Goal: Communication & Community: Answer question/provide support

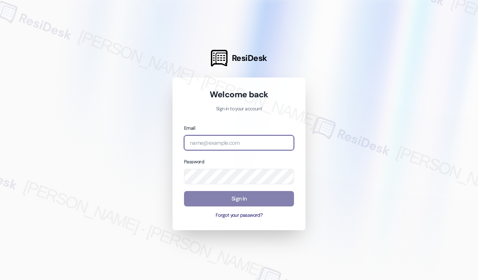
click at [255, 140] on input "email" at bounding box center [239, 142] width 110 height 15
type input "[EMAIL_ADDRESS][PERSON_NAME][DOMAIN_NAME]"
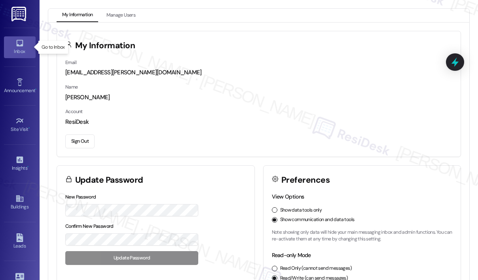
click at [16, 43] on icon at bounding box center [19, 43] width 7 height 7
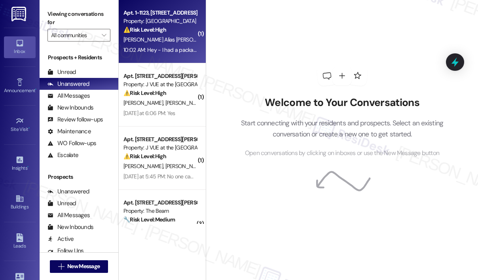
click at [138, 45] on div "10:02 AM: Hey - I had a package delivered [DATE] and haven't received the smart…" at bounding box center [160, 50] width 75 height 10
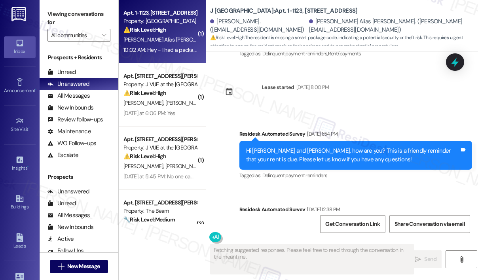
scroll to position [2052, 0]
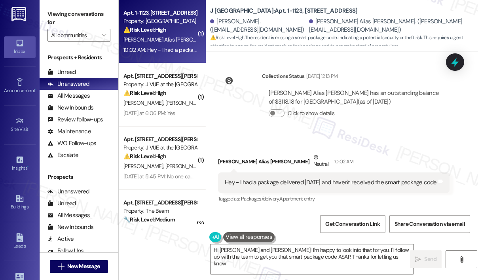
type textarea "Hi [PERSON_NAME] and [PERSON_NAME]! I'm happy to look into that for you. I'll f…"
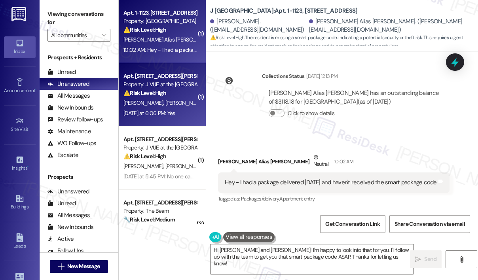
click at [146, 103] on span "[PERSON_NAME]" at bounding box center [144, 102] width 42 height 7
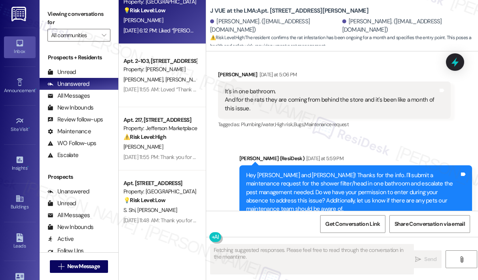
scroll to position [554, 0]
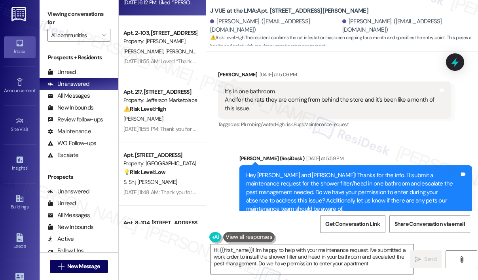
type textarea "Hi {{first_name}}! I'm happy to help with your maintenance request. I've submit…"
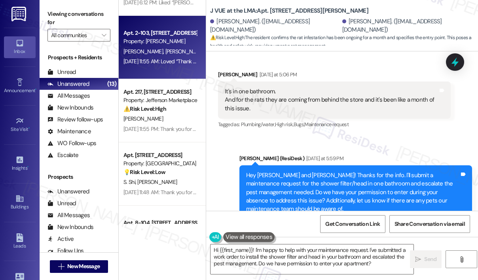
click at [161, 66] on div "[DATE] 11:55 AM: Loved “Thank you I let him know he didn't realize this wa…” [D…" at bounding box center [160, 62] width 75 height 10
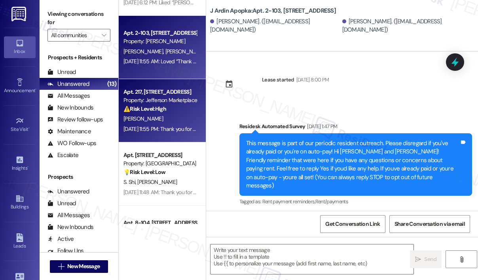
click at [163, 115] on div "[PERSON_NAME]" at bounding box center [160, 119] width 75 height 10
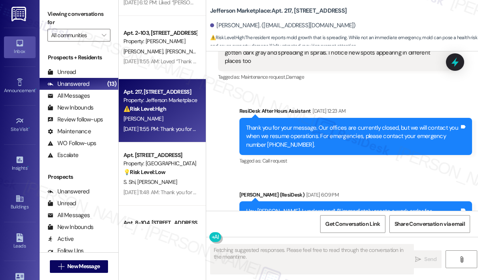
scroll to position [1405, 0]
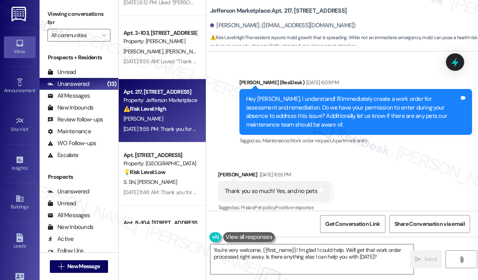
click at [369, 166] on div "Received via SMS [PERSON_NAME] [DATE] 11:55 PM Thank you so much! Yes, and no p…" at bounding box center [342, 186] width 272 height 67
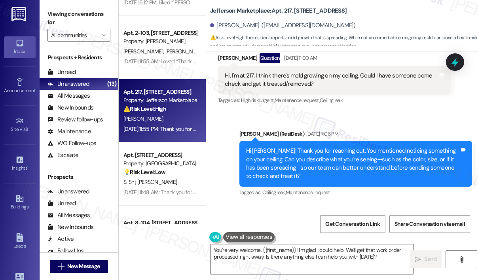
scroll to position [1093, 0]
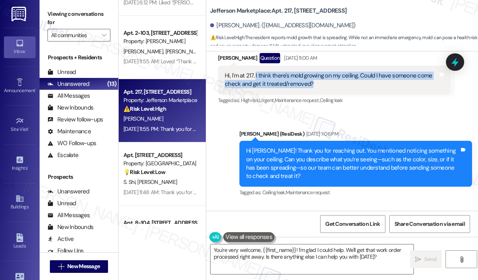
drag, startPoint x: 320, startPoint y: 73, endPoint x: 255, endPoint y: 68, distance: 65.1
click at [255, 72] on div "Hi, I'm at 217. I think there's mold growing on my ceiling. Could I have someon…" at bounding box center [331, 80] width 213 height 17
copy div "I think there's mold growing on my ceiling. Could I have someone come check and…"
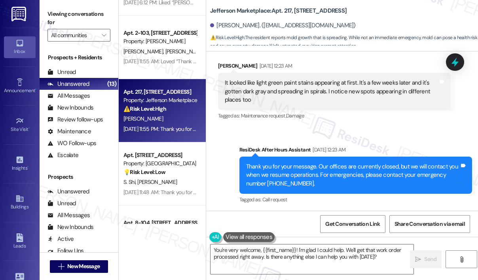
scroll to position [1212, 0]
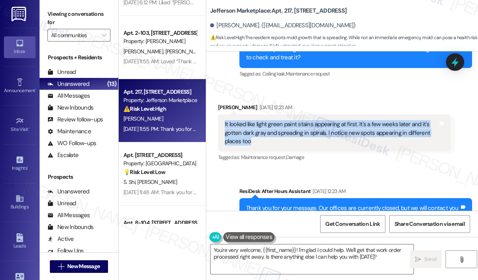
drag, startPoint x: 262, startPoint y: 136, endPoint x: 223, endPoint y: 118, distance: 43.0
click at [223, 118] on div "It looked like light green paint stains appearing at first. It's a few weeks la…" at bounding box center [334, 132] width 233 height 37
copy div "It looked like light green paint stains appearing at first. It's a few weeks la…"
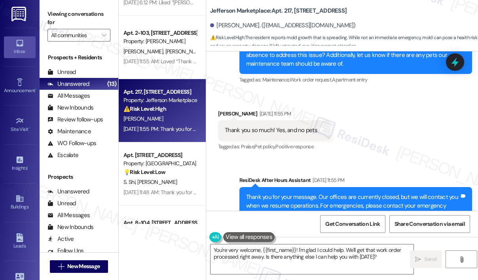
scroll to position [1489, 0]
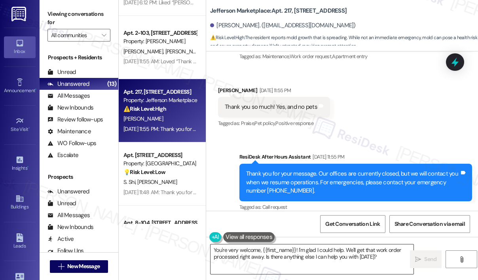
click at [385, 256] on textarea "You're very welcome, {{first_name}}! I'm glad I could help. We'll get that work…" at bounding box center [311, 259] width 203 height 30
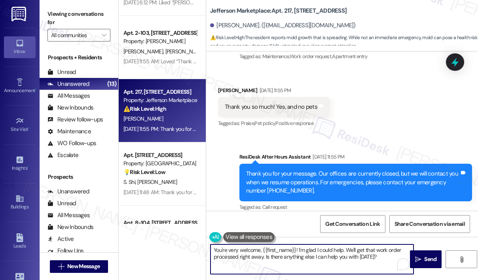
click at [383, 259] on textarea "You're very welcome, {{first_name}}! I'm glad I could help. We'll get that work…" at bounding box center [311, 259] width 203 height 30
drag, startPoint x: 380, startPoint y: 256, endPoint x: 264, endPoint y: 255, distance: 115.5
click at [264, 255] on textarea "You're very welcome, {{first_name}}! I'm glad I could help. We'll get that work…" at bounding box center [311, 259] width 203 height 30
type textarea "You're very welcome, {{first_name}}! I'm glad I could help. We'll get that work…"
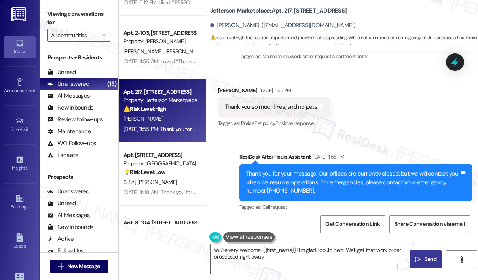
click at [421, 256] on span " Send" at bounding box center [425, 259] width 25 height 8
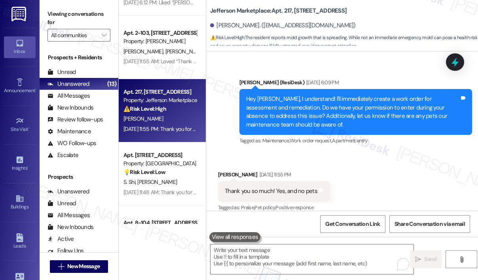
scroll to position [1552, 0]
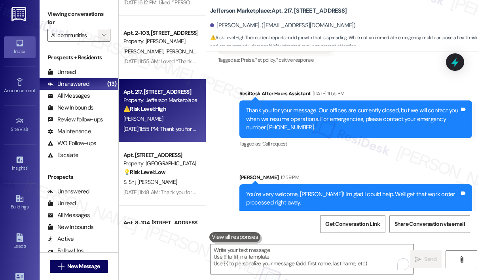
click at [104, 35] on icon "" at bounding box center [104, 35] width 4 height 6
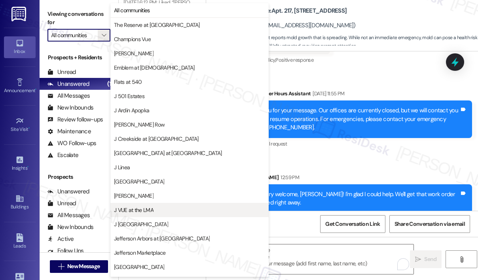
click at [146, 210] on span "J VUE at the LMA" at bounding box center [134, 210] width 40 height 8
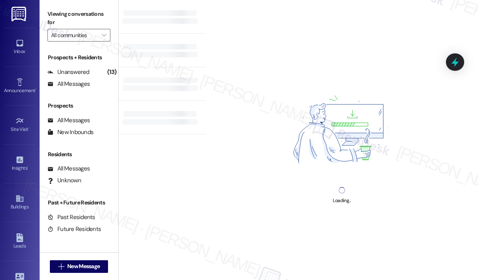
type input "J VUE at the LMA"
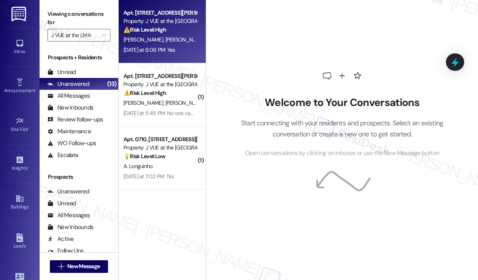
click at [172, 45] on div "[DATE] at 6:06 PM: Yes [DATE] at 6:06 PM: Yes" at bounding box center [160, 50] width 75 height 10
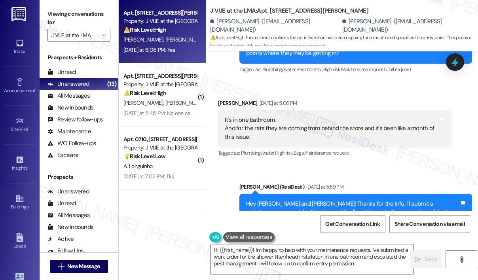
scroll to position [5514, 0]
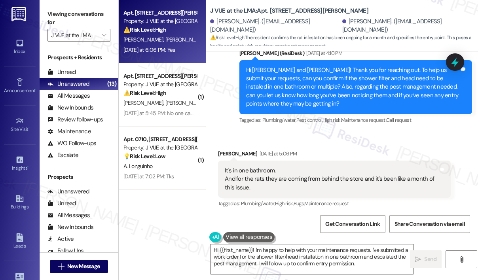
click at [394, 216] on div "Sent via SMS [PERSON_NAME] (ResiDesk) [DATE] at 5:59 PM Hey [PERSON_NAME] and […" at bounding box center [342, 270] width 272 height 109
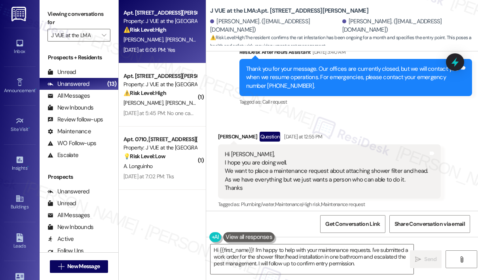
scroll to position [5198, 0]
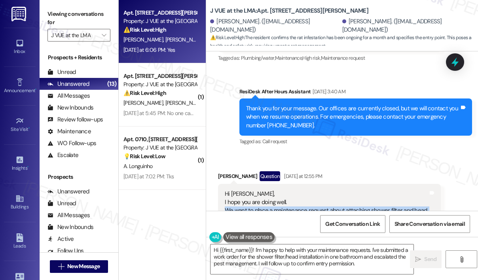
drag, startPoint x: 404, startPoint y: 116, endPoint x: 225, endPoint y: 112, distance: 179.6
click at [225, 190] on div "Hi [PERSON_NAME], I hope you are doing well. We want to place a maintenance req…" at bounding box center [326, 211] width 203 height 42
copy div "We want to place a maintenance request about attaching shower filter and head. …"
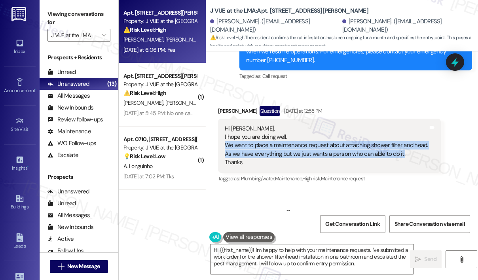
scroll to position [5277, 0]
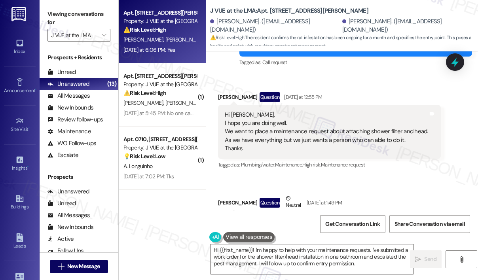
drag, startPoint x: 400, startPoint y: 132, endPoint x: 223, endPoint y: 124, distance: 177.0
click at [223, 214] on div "And one more complaint we want to place which is URGENT about rats as they are …" at bounding box center [334, 232] width 233 height 37
copy div "And one more complaint we want to place which is URGENT about rats as they are …"
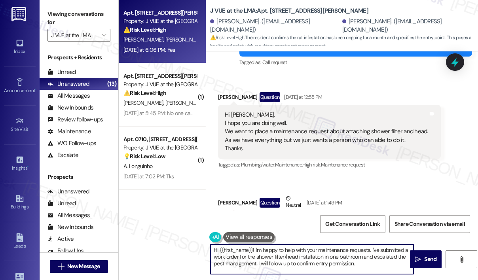
click at [312, 258] on textarea "Hi {{first_name}}! I'm happy to help with your maintenance requests. I've submi…" at bounding box center [311, 259] width 203 height 30
click at [307, 260] on textarea "Hi {{first_name}}! I'm happy to help with your maintenance requests. I've submi…" at bounding box center [311, 259] width 203 height 30
drag, startPoint x: 369, startPoint y: 265, endPoint x: 258, endPoint y: 262, distance: 110.4
click at [258, 262] on textarea "Hi {{first_name}}! I'm happy to help with your maintenance requests. I've submi…" at bounding box center [311, 259] width 203 height 30
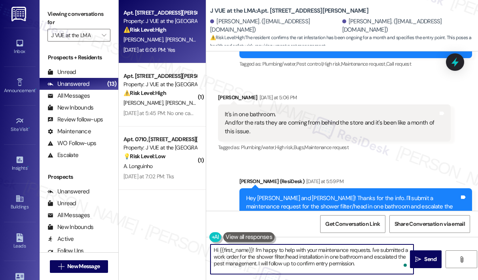
scroll to position [5593, 0]
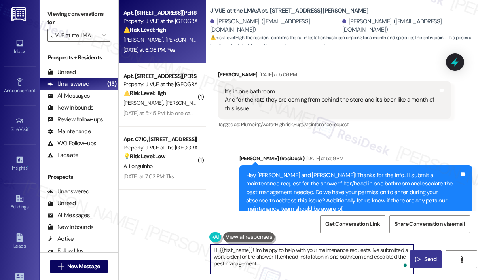
type textarea "Hi {{first_name}}! I'm happy to help with your maintenance requests. I've submi…"
click at [423, 259] on span "Send" at bounding box center [429, 259] width 15 height 8
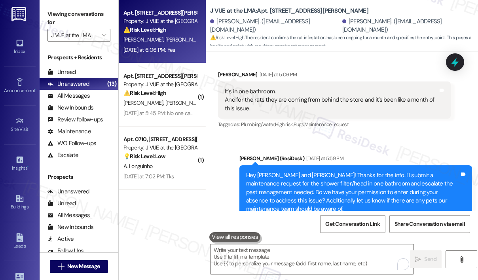
scroll to position [5665, 0]
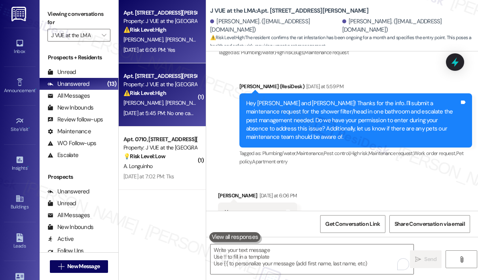
click at [167, 103] on span "[PERSON_NAME]" at bounding box center [186, 102] width 42 height 7
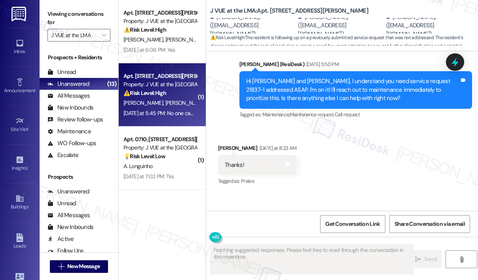
scroll to position [2989, 0]
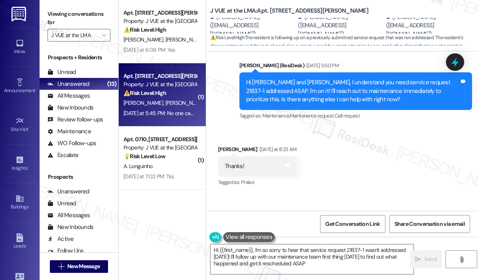
type textarea "Hi {{first_name}}, I'm so sorry to hear that service request 21837-1 wasn't add…"
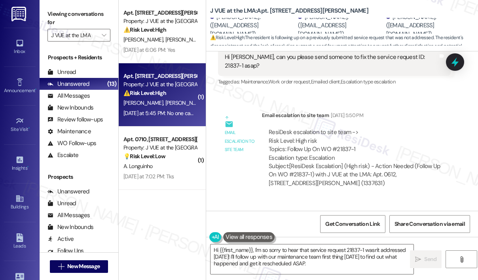
scroll to position [2831, 0]
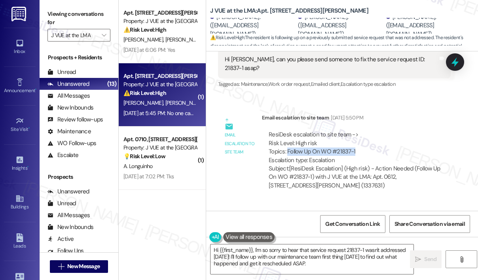
drag, startPoint x: 359, startPoint y: 132, endPoint x: 286, endPoint y: 133, distance: 72.8
click at [286, 133] on div "ResiDesk escalation to site team -> Risk Level: High risk Topics: Follow Up On …" at bounding box center [356, 148] width 175 height 34
copy div "Follow Up On WO #21837-1"
click at [454, 64] on icon at bounding box center [454, 62] width 9 height 12
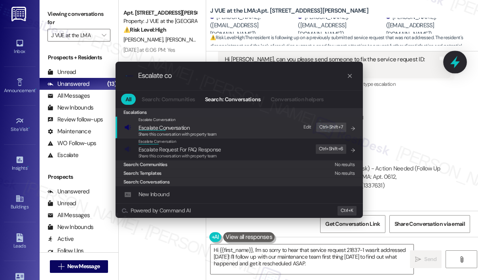
type input "Escalate con"
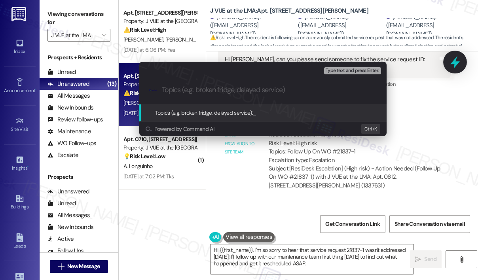
type input "Follow Up On WO #21837-1"
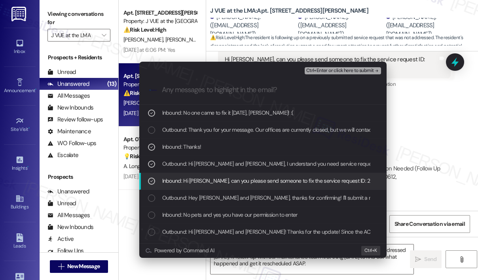
click at [318, 69] on span "Ctrl+Enter or click here to submit" at bounding box center [340, 71] width 68 height 6
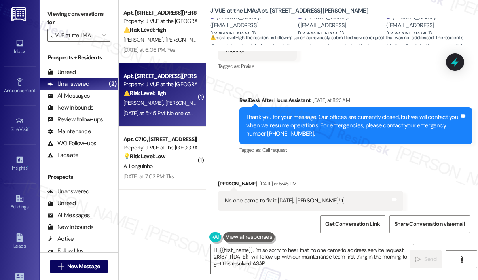
scroll to position [3187, 0]
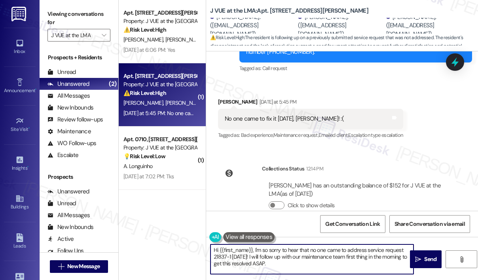
click at [334, 270] on textarea "Hi {{first_name}}, I'm so sorry to hear that no one came to address service req…" at bounding box center [311, 259] width 203 height 30
click at [325, 260] on textarea "Hi {{first_name}}, I'm so sorry to hear that no one came to address service req…" at bounding box center [311, 259] width 203 height 30
click at [399, 256] on textarea "Hi {{first_name}}, I'm so sorry to hear that no one came to address service req…" at bounding box center [311, 259] width 203 height 30
type textarea "Hi {{first_name}}, I'm so sorry to hear that no one came to address service req…"
click at [432, 258] on span "Send" at bounding box center [430, 259] width 12 height 8
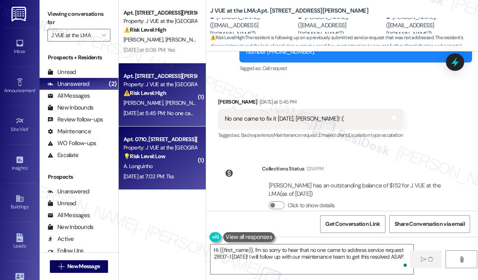
click at [167, 177] on div "[DATE] at 7:02 PM: Tks [DATE] at 7:02 PM: Tks" at bounding box center [148, 176] width 51 height 7
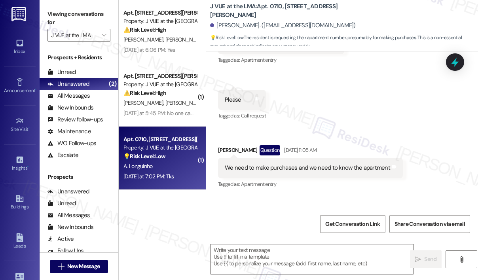
type textarea "Fetching suggested responses. Please feel free to read through the conversation…"
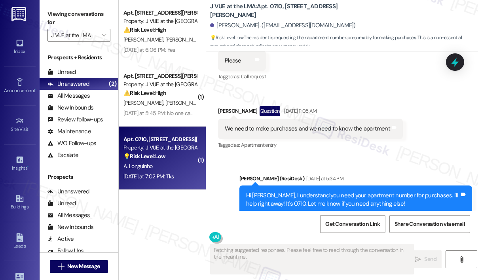
scroll to position [314, 0]
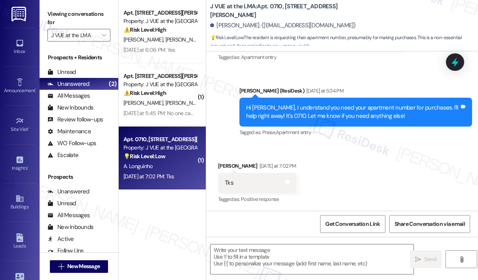
click at [392, 177] on div "Received via SMS [PERSON_NAME] [DATE] at 7:02 PM Tks Tags and notes Tagged as: …" at bounding box center [342, 177] width 272 height 67
click at [272, 250] on textarea at bounding box center [311, 259] width 203 height 30
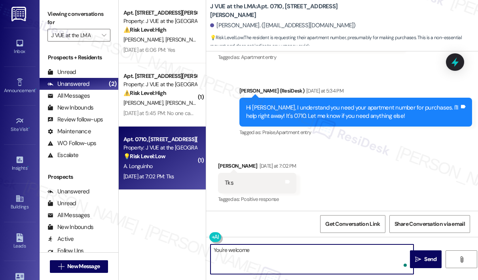
type textarea "You're welcome!"
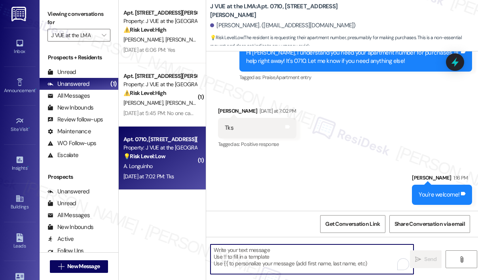
scroll to position [370, 0]
click at [229, 134] on div "Tks Tags and notes" at bounding box center [257, 127] width 78 height 20
click at [209, 151] on div "Received via SMS [PERSON_NAME] [DATE] at 7:02 PM Tks Tags and notes Tagged as: …" at bounding box center [342, 122] width 272 height 67
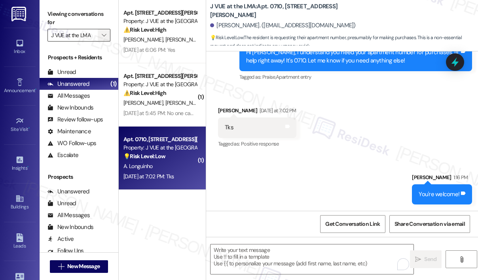
click at [102, 37] on icon "" at bounding box center [104, 35] width 4 height 6
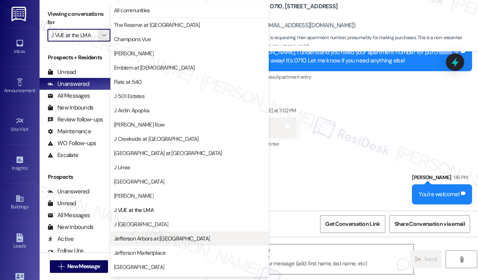
scroll to position [125, 0]
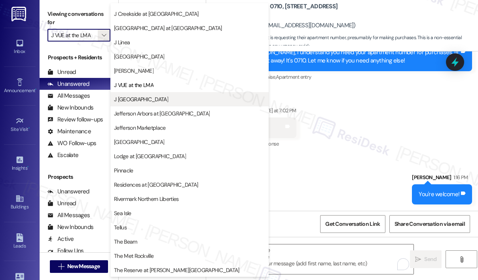
click at [149, 99] on span "J [GEOGRAPHIC_DATA]" at bounding box center [141, 99] width 54 height 8
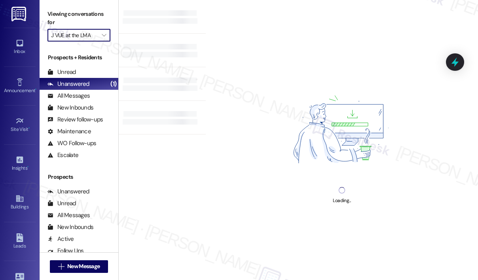
type input "J [GEOGRAPHIC_DATA]"
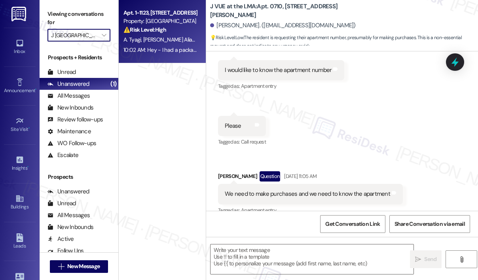
type textarea "Fetching suggested responses. Please feel free to read through the conversation…"
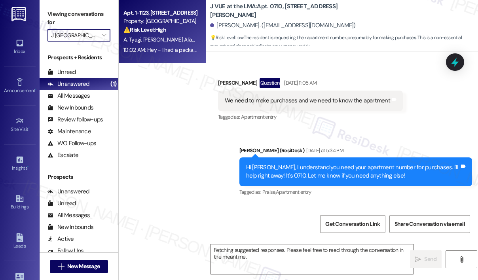
click at [165, 51] on div "10:02 AM: Hey - I had a package delivered [DATE] and haven't received the smart…" at bounding box center [233, 49] width 221 height 7
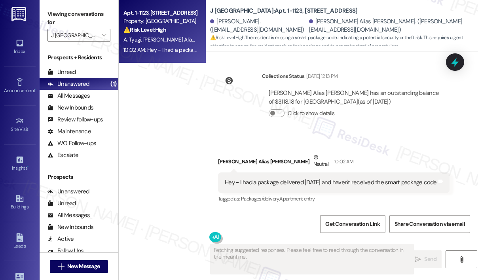
scroll to position [2053, 0]
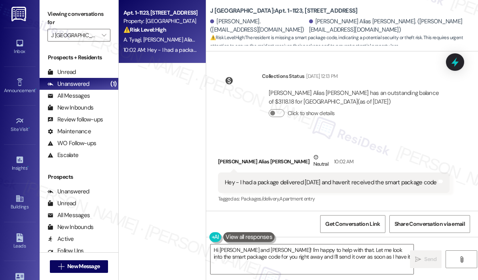
type textarea "Hi [PERSON_NAME] and [PERSON_NAME]! I'm happy to help with that. Let me look in…"
drag, startPoint x: 248, startPoint y: 185, endPoint x: 239, endPoint y: 174, distance: 14.0
click at [239, 178] on div "Hey - I had a package delivered [DATE] and haven't received the smart package c…" at bounding box center [331, 182] width 212 height 8
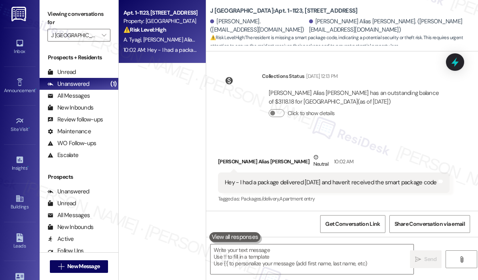
copy div "I had a package delivered [DATE] and haven't received the smart package code"
click at [286, 249] on textarea at bounding box center [311, 259] width 203 height 30
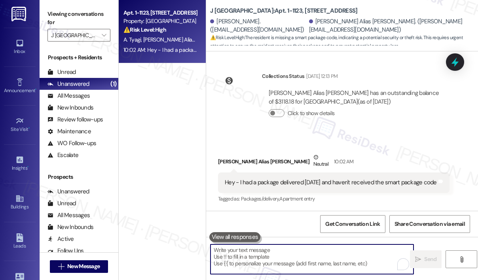
paste textarea "Thank you for reaching out. Can you confirm which carrier delivered your packag…"
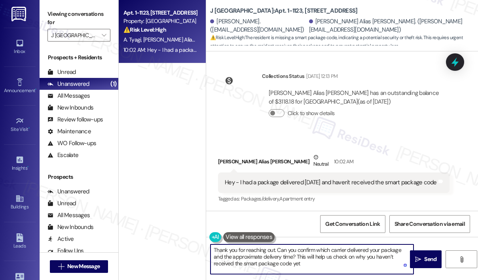
click at [299, 269] on textarea "Thank you for reaching out. Can you confirm which carrier delivered your packag…" at bounding box center [311, 259] width 203 height 30
type textarea "Thank you for reaching out. Can you confirm which carrier delivered your packag…"
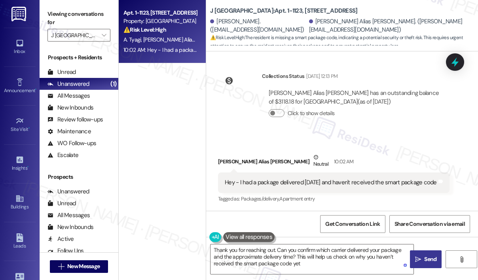
click at [418, 258] on icon "" at bounding box center [418, 259] width 6 height 6
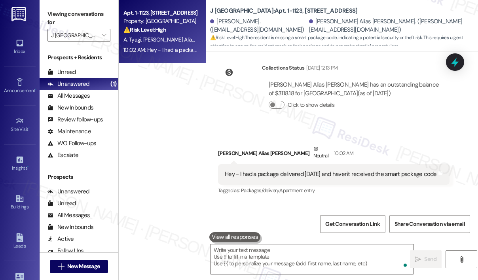
scroll to position [2052, 0]
click at [104, 36] on icon "" at bounding box center [104, 35] width 4 height 6
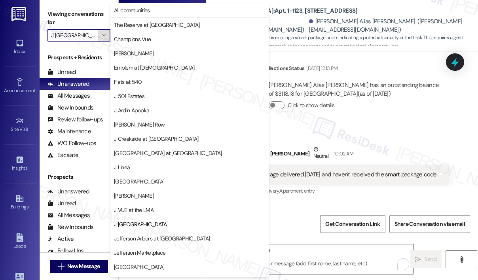
scroll to position [125, 0]
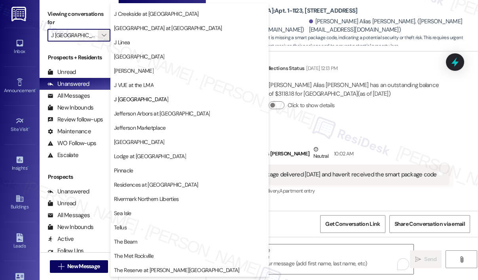
click at [396, 128] on div "Received via SMS Riva [PERSON_NAME] Alias [PERSON_NAME] Neutral 10:02 AM Hey - …" at bounding box center [342, 164] width 272 height 75
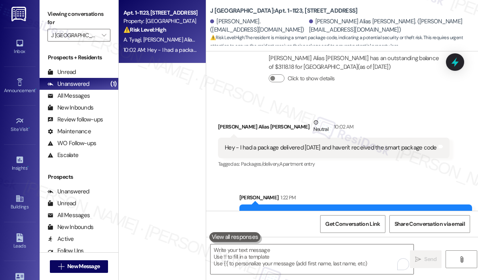
scroll to position [2125, 0]
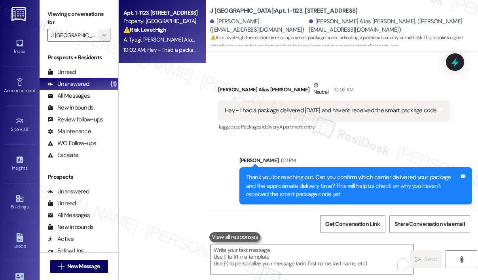
click at [102, 38] on icon "" at bounding box center [104, 35] width 4 height 6
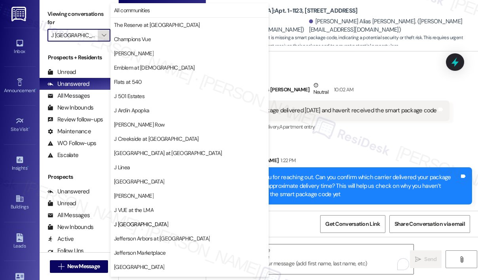
scroll to position [125, 0]
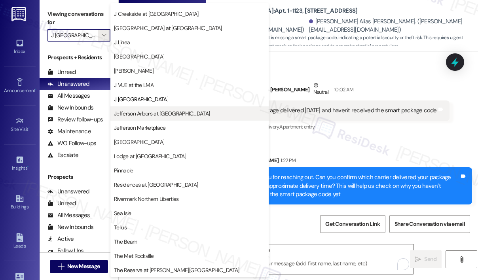
click at [148, 110] on span "Jefferson Arbors at [GEOGRAPHIC_DATA]" at bounding box center [162, 114] width 96 height 8
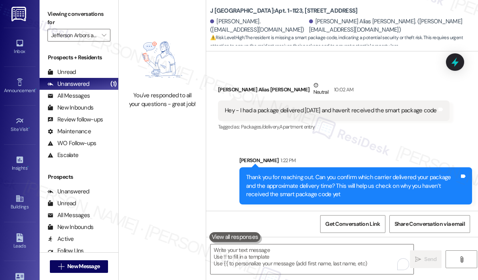
click at [350, 138] on div "Received via SMS Riva [PERSON_NAME] Alias [PERSON_NAME] Neutral 10:02 AM Hey - …" at bounding box center [333, 106] width 243 height 63
click at [106, 37] on icon "" at bounding box center [104, 35] width 4 height 6
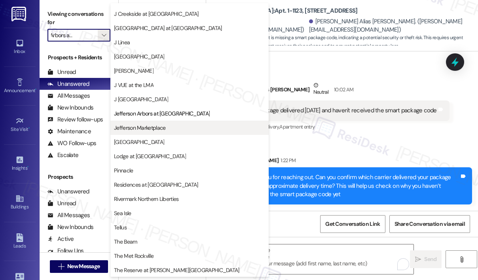
click at [142, 127] on span "Jefferson Marketplace" at bounding box center [139, 128] width 51 height 8
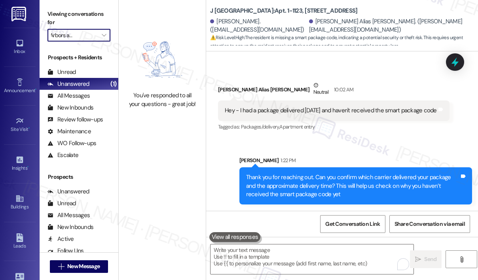
type input "Jefferson Marketplace"
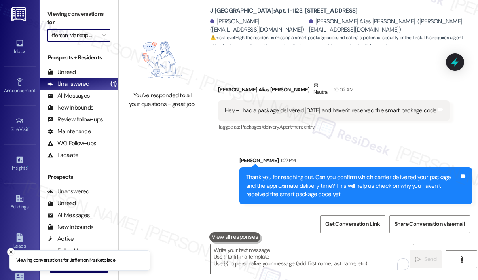
scroll to position [0, 4]
click at [161, 129] on div "You've responded to all your questions - great job!" at bounding box center [162, 70] width 87 height 140
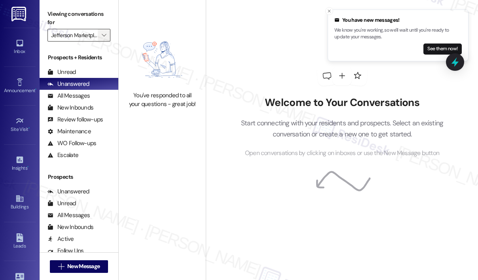
click at [104, 38] on icon "" at bounding box center [104, 35] width 4 height 6
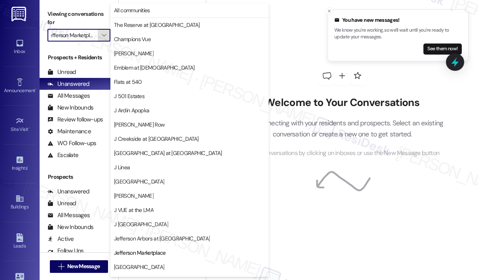
scroll to position [125, 0]
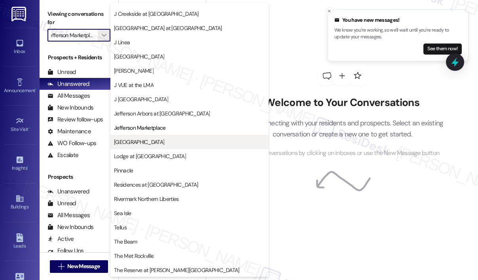
click at [161, 140] on span "[GEOGRAPHIC_DATA]" at bounding box center [139, 142] width 50 height 8
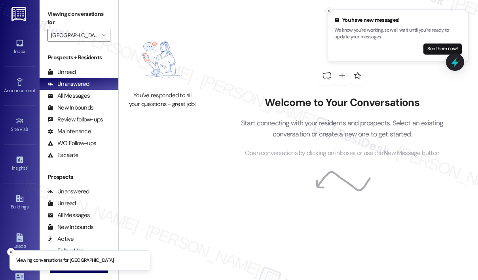
click at [328, 11] on icon "Close toast" at bounding box center [329, 11] width 5 height 5
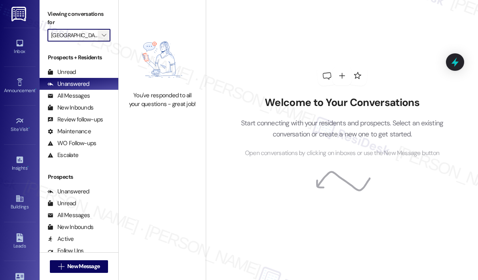
click at [98, 38] on button "" at bounding box center [104, 35] width 13 height 13
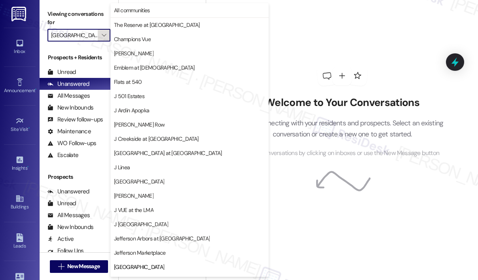
scroll to position [125, 0]
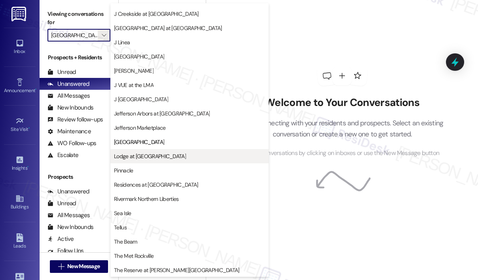
click at [154, 155] on span "Lodge at [GEOGRAPHIC_DATA]" at bounding box center [150, 156] width 72 height 8
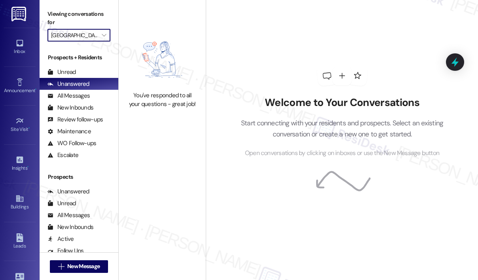
type input "Lodge at [GEOGRAPHIC_DATA]"
click at [101, 40] on span "" at bounding box center [104, 35] width 8 height 13
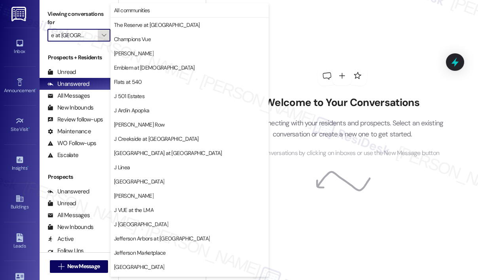
scroll to position [125, 0]
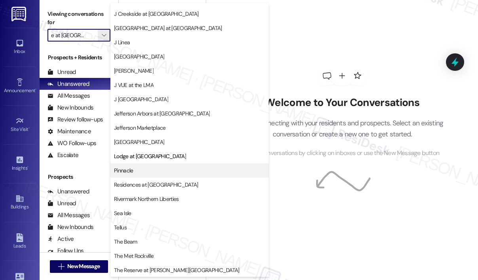
click at [166, 169] on span "Pinnacle" at bounding box center [189, 171] width 151 height 8
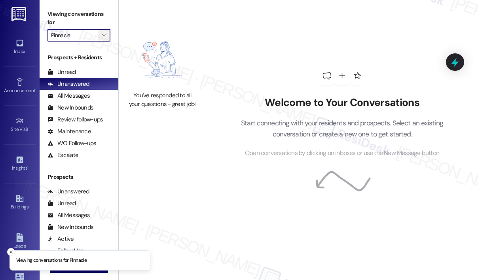
click at [104, 36] on icon "" at bounding box center [104, 35] width 4 height 6
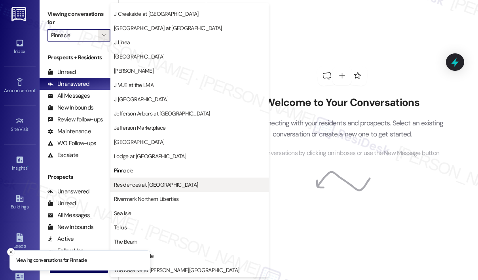
click at [146, 181] on span "Residences at [GEOGRAPHIC_DATA]" at bounding box center [156, 185] width 84 height 8
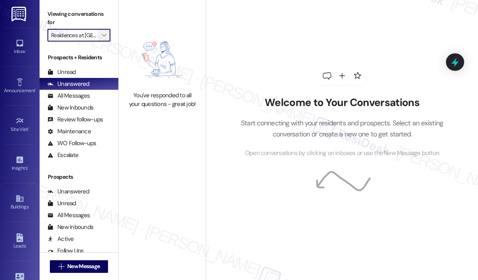
click at [104, 35] on icon "" at bounding box center [104, 35] width 4 height 6
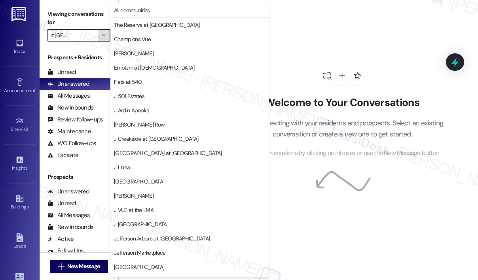
scroll to position [125, 0]
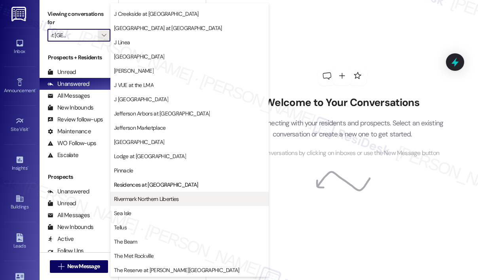
click at [156, 197] on span "Rivermark Northern Liberties" at bounding box center [146, 199] width 64 height 8
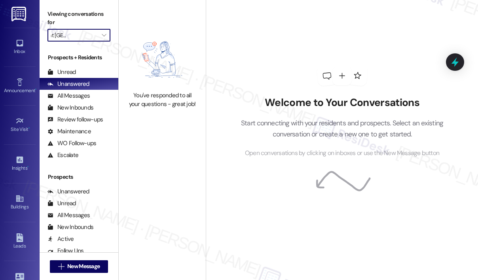
type input "Rivermark Northern Liberties"
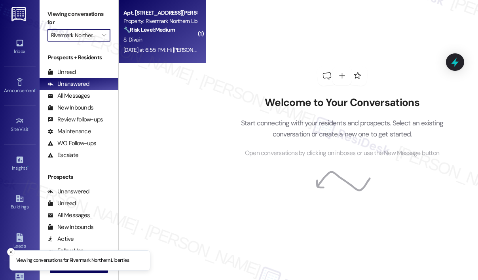
click at [170, 47] on div "Yesterday at 6:55 PM: Hi Jay, thank you so much for your help! I would prefer t…" at bounding box center [444, 49] width 643 height 7
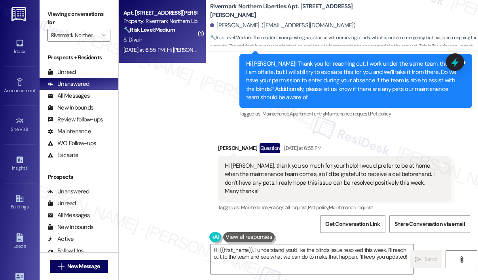
scroll to position [1706, 0]
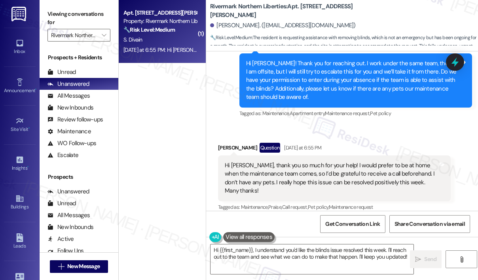
click at [381, 131] on div "Received via SMS Sasha Divain Question Yesterday at 6:55 PM Hi Jay, thank you s…" at bounding box center [342, 172] width 272 height 94
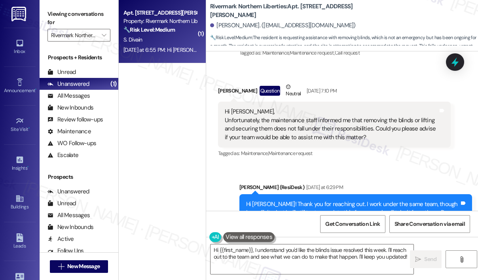
scroll to position [1547, 0]
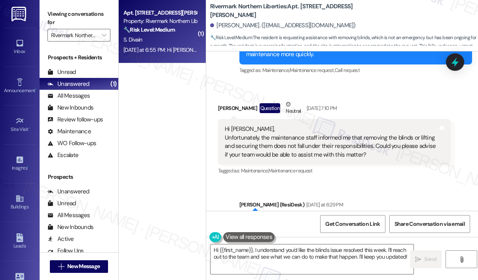
click at [370, 105] on div "Sasha Divain Question Neutral Aug 19, 2025 at 7:10 PM" at bounding box center [334, 109] width 233 height 19
click at [360, 178] on div "Received via SMS Sasha Divain Question Neutral Aug 19, 2025 at 7:10 PM Hi Jay, …" at bounding box center [334, 138] width 244 height 89
click at [371, 155] on div "Hi Jay, Unfortunately, the maintenance staff informed me that removing the blin…" at bounding box center [331, 142] width 213 height 34
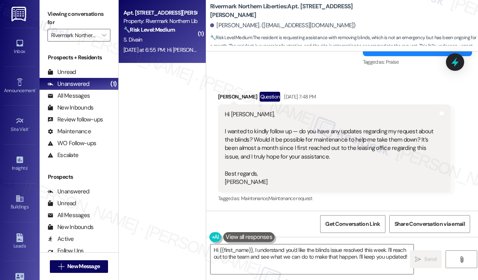
scroll to position [1350, 0]
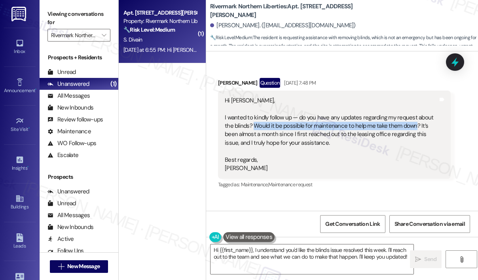
drag, startPoint x: 253, startPoint y: 124, endPoint x: 413, endPoint y: 125, distance: 159.8
click at [413, 125] on div "Hi Jay, I wanted to kindly follow up — do you have any updates regarding my req…" at bounding box center [331, 135] width 213 height 76
copy div "Would it be possible for maintenance to help me take them down"
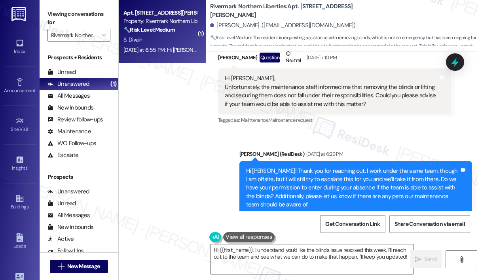
scroll to position [1706, 0]
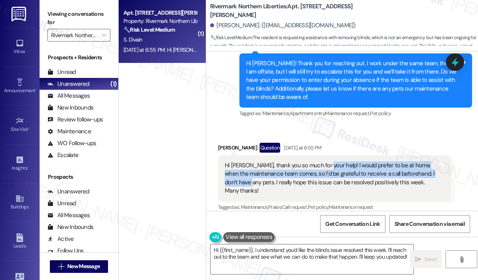
drag, startPoint x: 321, startPoint y: 166, endPoint x: 248, endPoint y: 182, distance: 75.3
click at [248, 182] on div "Hi Jay, thank you so much for your help! I would prefer to be at home when the …" at bounding box center [331, 178] width 213 height 34
copy div "I would prefer to be at home when the maintenance team comes, so I’d be gratefu…"
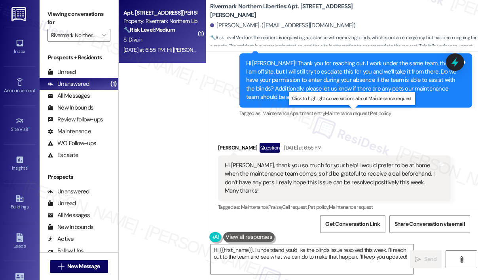
click at [358, 116] on span "Maintenance request ," at bounding box center [347, 113] width 45 height 7
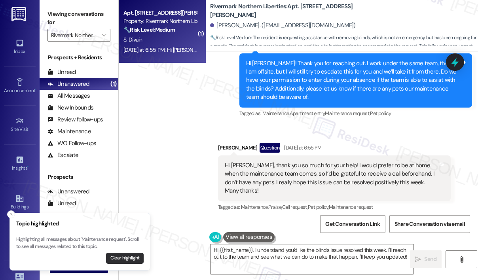
click at [131, 256] on button "Clear highlight" at bounding box center [125, 258] width 38 height 11
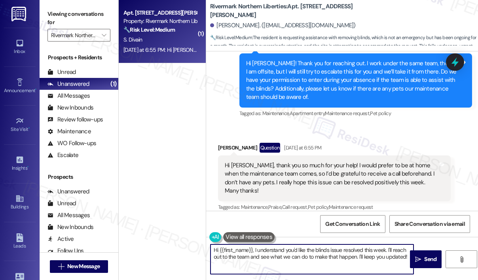
click at [337, 253] on textarea "Hi {{first_name}}, I understand you'd like the blinds issue resolved this week.…" at bounding box center [311, 259] width 203 height 30
click at [338, 253] on textarea "Hi {{first_name}}, I understand you'd like the blinds issue resolved this week.…" at bounding box center [311, 259] width 203 height 30
click at [385, 249] on textarea "Hi {{first_name}}, I understand you'd like the blinds issue resolved this week.…" at bounding box center [311, 259] width 203 height 30
click at [363, 256] on textarea "Hi {{first_name}}, I understand you'd like the blinds issue resolved. I'll reac…" at bounding box center [311, 259] width 203 height 30
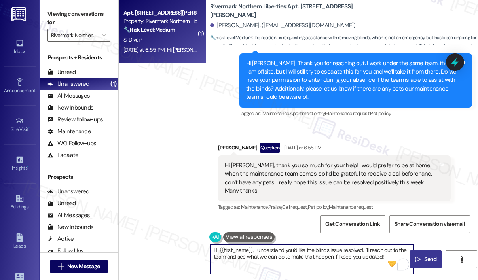
type textarea "Hi {{first_name}}, I understand you'd like the blinds issue resolved. I'll reac…"
click at [426, 258] on span "Send" at bounding box center [430, 259] width 12 height 8
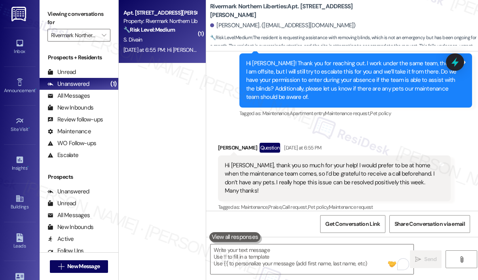
scroll to position [1705, 0]
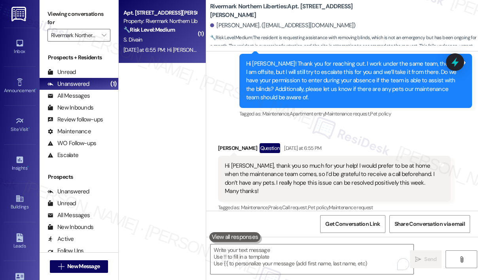
click at [373, 137] on div "Received via SMS Sasha Divain Question Yesterday at 6:55 PM Hi Jay, thank you s…" at bounding box center [334, 178] width 244 height 82
click at [388, 139] on div "Received via SMS Sasha Divain Question Yesterday at 6:55 PM Hi Jay, thank you s…" at bounding box center [334, 178] width 244 height 82
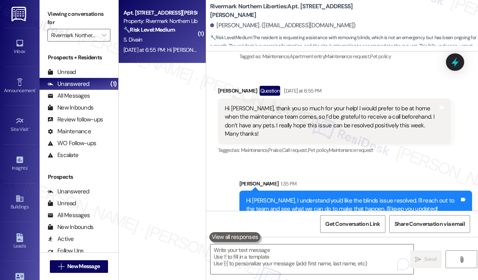
scroll to position [1769, 0]
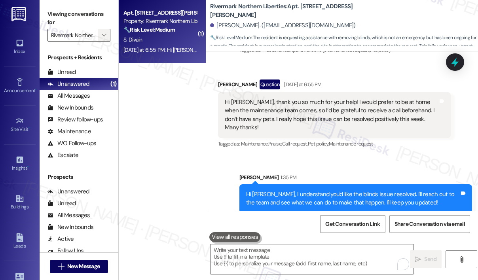
click at [103, 36] on icon "" at bounding box center [104, 35] width 4 height 6
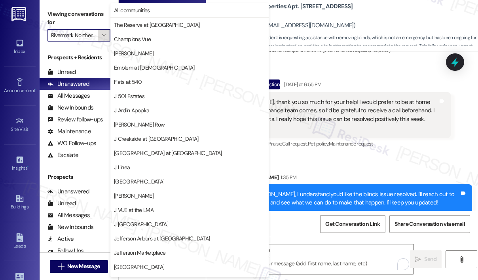
scroll to position [125, 0]
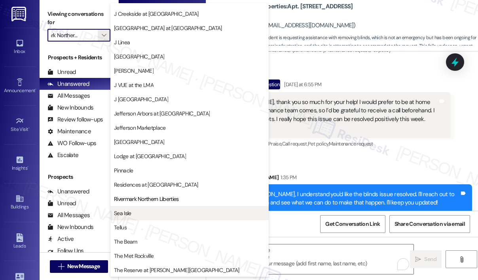
click at [152, 210] on span "Sea Isle" at bounding box center [189, 213] width 151 height 8
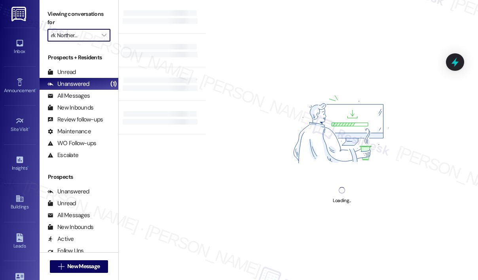
type input "Sea Isle"
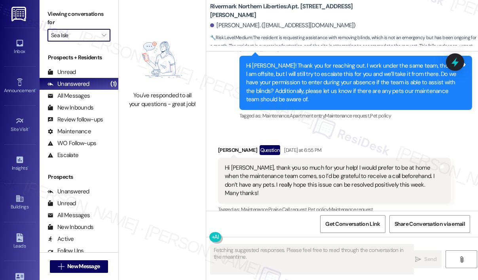
scroll to position [1705, 0]
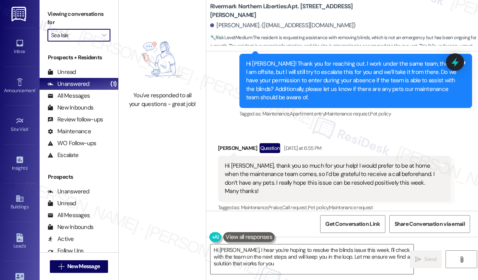
type textarea "Hi Sasha, I hear you're hoping to resolve the blinds issue this week. I'll chec…"
click at [372, 155] on div "Sasha Divain Question Yesterday at 6:55 PM" at bounding box center [334, 149] width 233 height 13
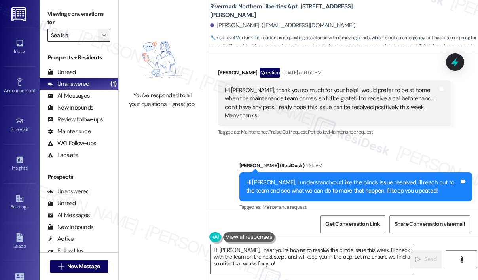
click at [103, 35] on icon "" at bounding box center [104, 35] width 4 height 6
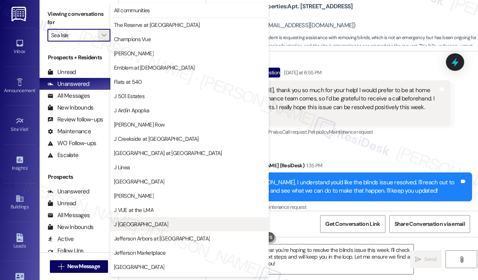
scroll to position [125, 0]
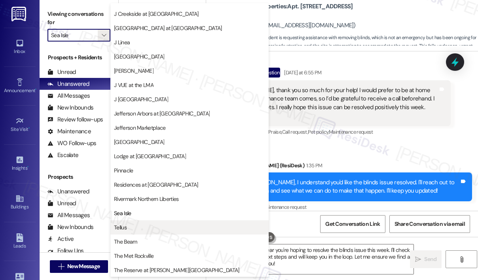
click at [140, 229] on span "Tellus" at bounding box center [189, 227] width 151 height 8
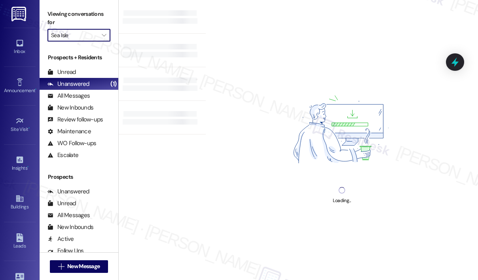
type input "Tellus"
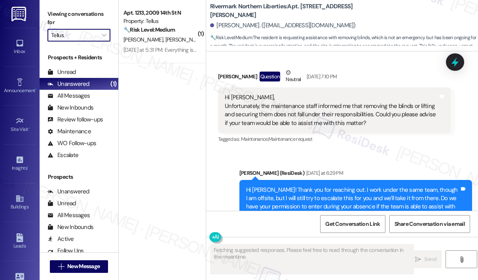
scroll to position [1705, 0]
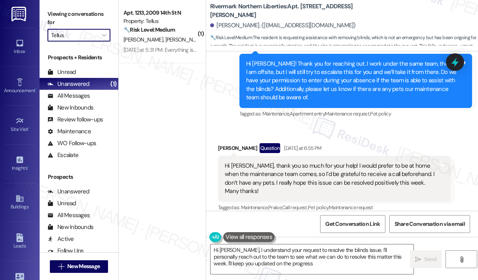
type textarea "Hi Sasha, I understand your request to resolve the blinds issue. I'll personall…"
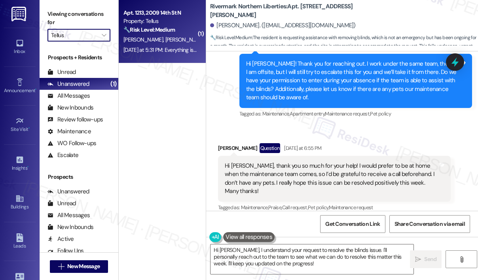
click at [188, 52] on div "Yesterday at 5:31 PM: Everything is very nice! Our only complaint is the elevat…" at bounding box center [353, 49] width 461 height 7
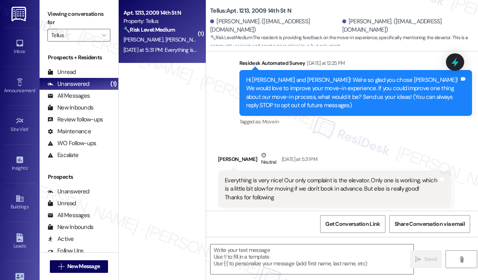
scroll to position [78, 0]
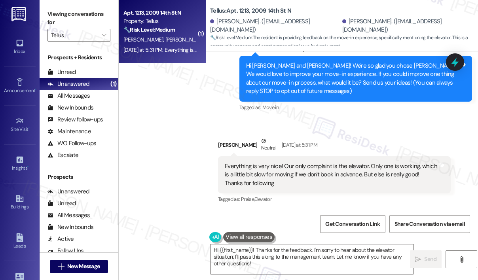
click at [391, 140] on div "Xueqing Huang Neutral Yesterday at 5:31 PM" at bounding box center [334, 146] width 233 height 19
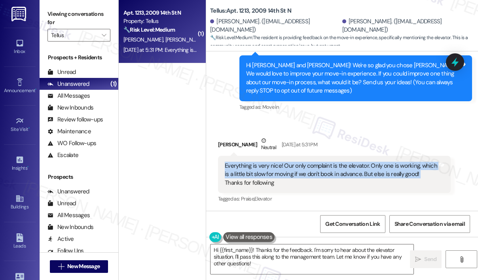
drag, startPoint x: 418, startPoint y: 175, endPoint x: 222, endPoint y: 163, distance: 196.2
click at [222, 163] on div "Everything is very nice! Our only complaint is the elevator. Only one is workin…" at bounding box center [334, 174] width 233 height 37
copy div "Everything is very nice! Our only complaint is the elevator. Only one is workin…"
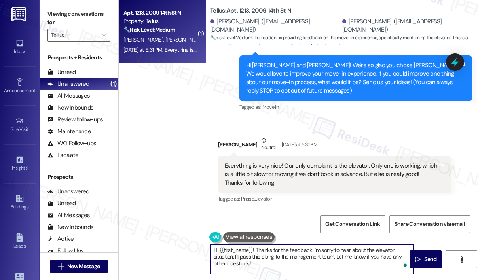
drag, startPoint x: 286, startPoint y: 266, endPoint x: 256, endPoint y: 250, distance: 34.2
click at [256, 250] on textarea "Hi {{first_name}}! Thanks for the feedback. I'm sorry to hear about the elevato…" at bounding box center [311, 259] width 203 height 30
paste textarea "you for reaching out. I’m glad to hear everything has been very nice overall. I…"
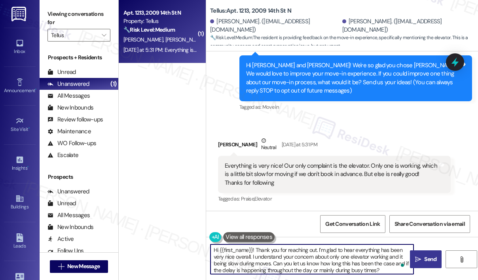
type textarea "Hi {{first_name}}! Thank you for reaching out. I’m glad to hear everything has …"
click at [413, 262] on span " Send" at bounding box center [425, 259] width 25 height 8
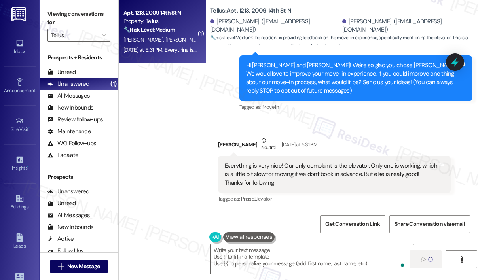
scroll to position [78, 0]
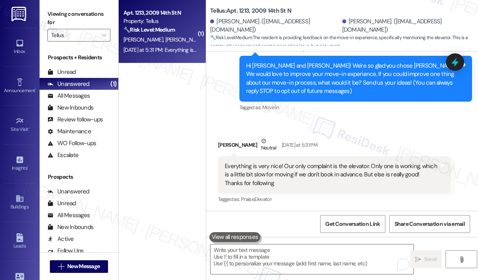
click at [386, 117] on div "Survey, sent via SMS Residesk Automated Survey Yesterday at 12:25 PM Hi Reuben …" at bounding box center [355, 79] width 244 height 80
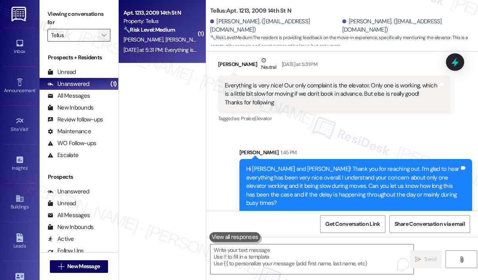
click at [103, 36] on icon "" at bounding box center [104, 35] width 4 height 6
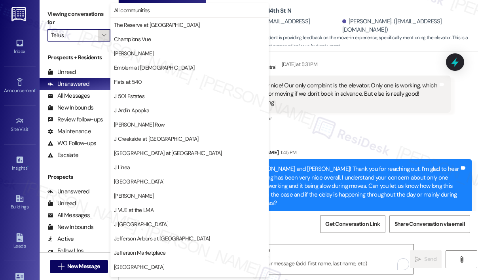
scroll to position [125, 0]
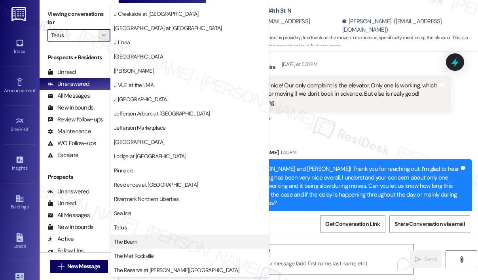
click at [132, 239] on span "The Beam" at bounding box center [125, 242] width 23 height 8
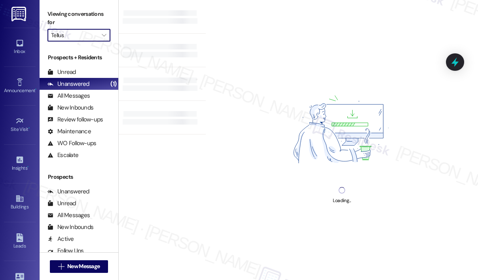
type input "The Beam"
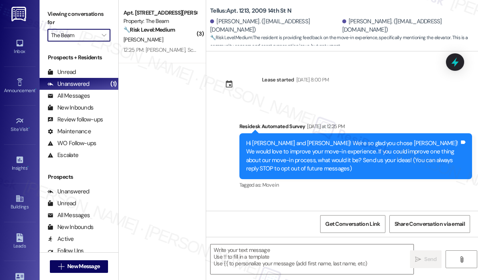
scroll to position [78, 0]
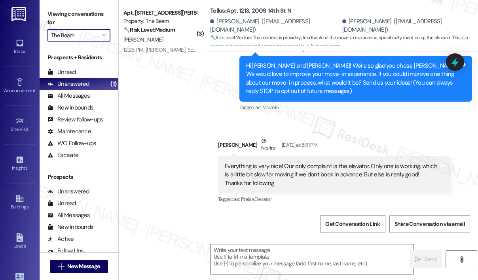
type textarea "Fetching suggested responses. Please feel free to read through the conversation…"
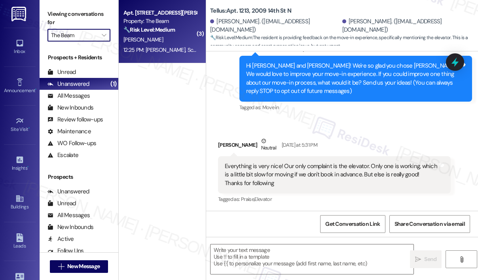
click at [174, 50] on div "12:25 PM: Dawn, Scan code for package room. Entered and ckecked the 5th floor b…" at bounding box center [325, 49] width 405 height 7
type textarea "Fetching suggested responses. Please feel free to read through the conversation…"
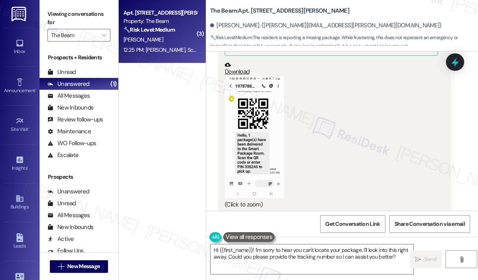
scroll to position [18304, 0]
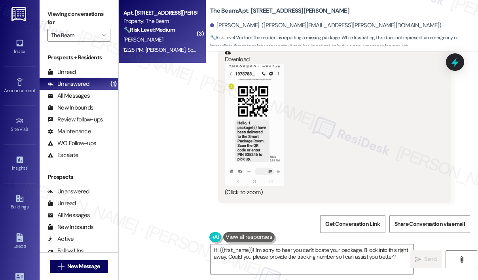
click at [169, 111] on div "( 3 ) Apt. 528, 211 Howard Street Property: The Beam 🔧 Risk Level: Medium The r…" at bounding box center [162, 112] width 87 height 224
click at [104, 36] on icon "" at bounding box center [104, 35] width 4 height 6
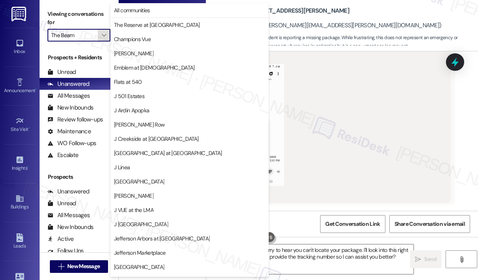
scroll to position [125, 0]
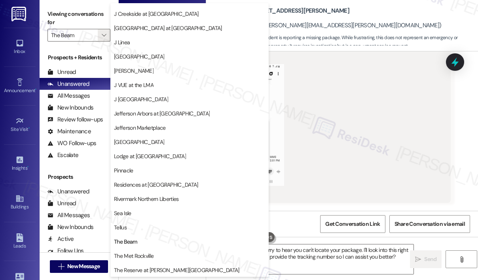
click at [413, 111] on div "Received via SMS Kristine Lawson 12:23 PM JPG attachment ResiDesk found written…" at bounding box center [342, 153] width 272 height 420
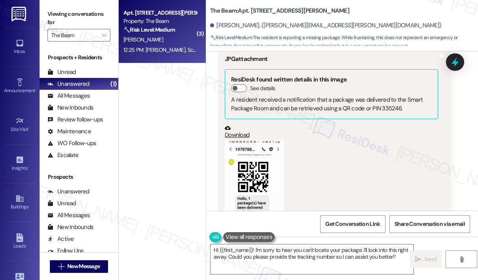
scroll to position [18225, 0]
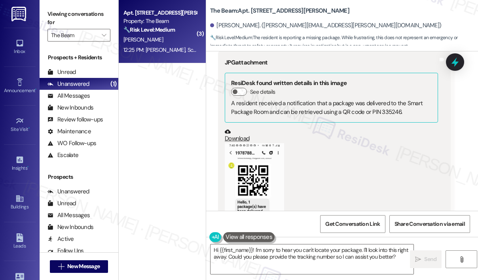
copy div "I can not locate package from fed ex. Please advise Tags and notes"
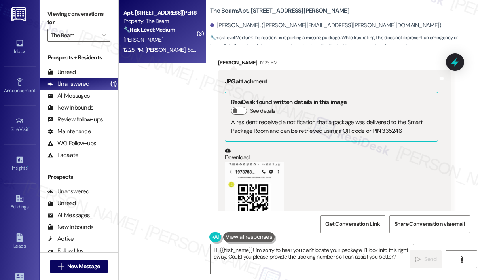
scroll to position [18304, 0]
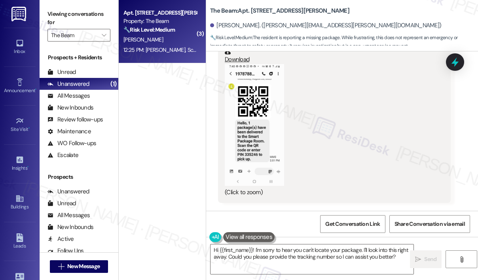
copy div "Scan code for package room. Entered and ckecked the 5th floor bins. I did not s…"
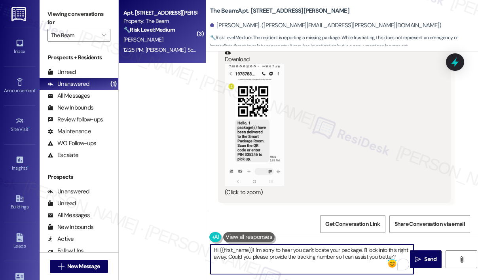
drag, startPoint x: 400, startPoint y: 257, endPoint x: 255, endPoint y: 251, distance: 144.9
click at [255, 251] on textarea "Hi {{first_name}}! I'm sorry to hear you can't locate your package. I'll look i…" at bounding box center [311, 259] width 203 height 30
paste textarea "Thank you for reaching out. Can you confirm the tracking number and the date/ti…"
click at [320, 263] on textarea "Hi {{first_name}}! Thank you for reaching out. Can you confirm the tracking num…" at bounding box center [311, 259] width 203 height 30
click at [322, 263] on textarea "Hi {{first_name}}! Thank you for reaching out. Can you confirm the tracking num…" at bounding box center [311, 259] width 203 height 30
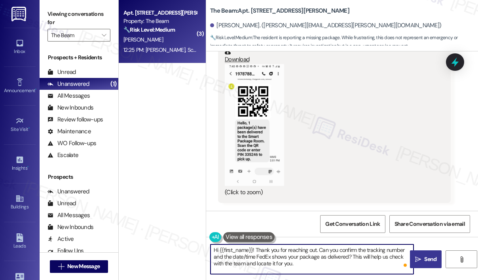
type textarea "Hi {{first_name}}! Thank you for reaching out. Can you confirm the tracking num…"
click at [426, 258] on span "Send" at bounding box center [430, 259] width 12 height 8
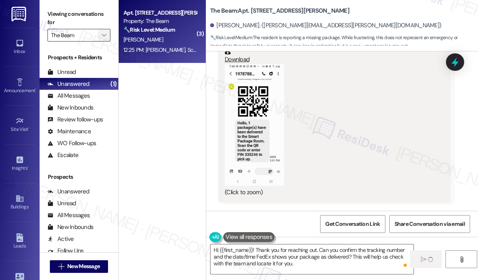
click at [104, 37] on icon "" at bounding box center [104, 35] width 4 height 6
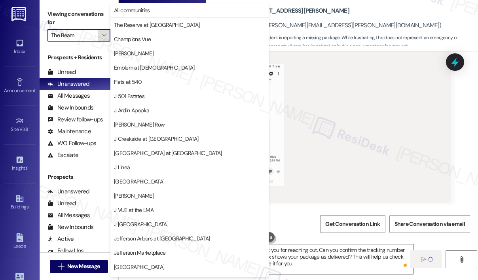
scroll to position [125, 0]
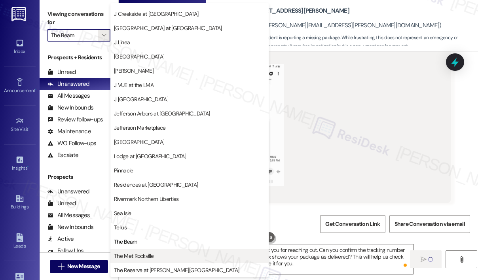
click at [140, 253] on span "The Met Rockville" at bounding box center [134, 256] width 40 height 8
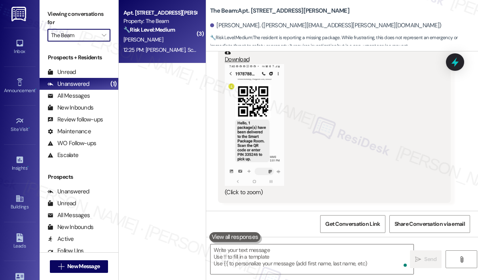
scroll to position [18304, 0]
type input "The Met Rockville"
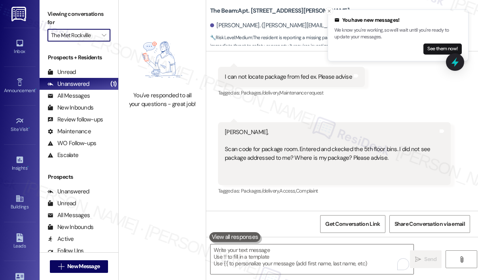
scroll to position [18581, 0]
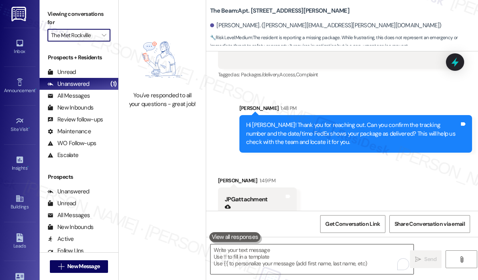
click at [293, 258] on textarea "To enrich screen reader interactions, please activate Accessibility in Grammarl…" at bounding box center [311, 259] width 203 height 30
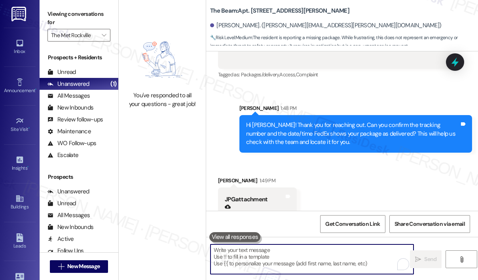
paste textarea "Thank you for reaching out. Can you confirm the tracking number and the date/ti…"
type textarea "Thank you for reaching out. Can you confirm the tracking number and the date/ti…"
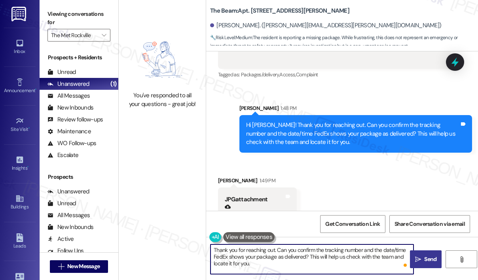
click at [307, 258] on textarea "Thank you for reaching out. Can you confirm the tracking number and the date/ti…" at bounding box center [311, 259] width 203 height 30
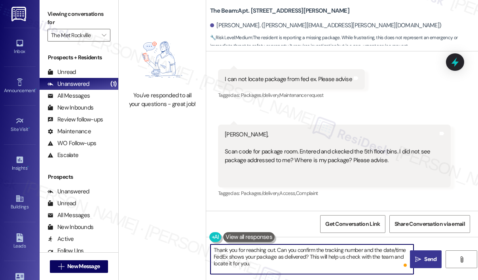
drag, startPoint x: 287, startPoint y: 265, endPoint x: 203, endPoint y: 251, distance: 85.0
click at [203, 251] on div "You've responded to all your questions - great job! The Beam: Apt. 528, 211 How…" at bounding box center [298, 140] width 359 height 280
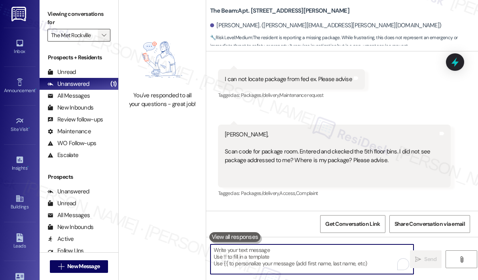
click at [103, 34] on icon "" at bounding box center [104, 35] width 4 height 6
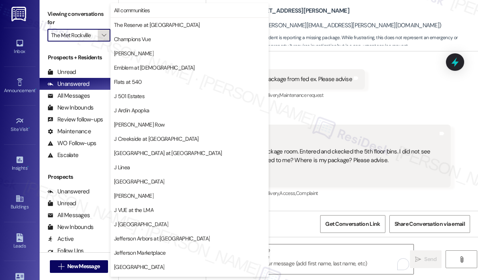
scroll to position [125, 0]
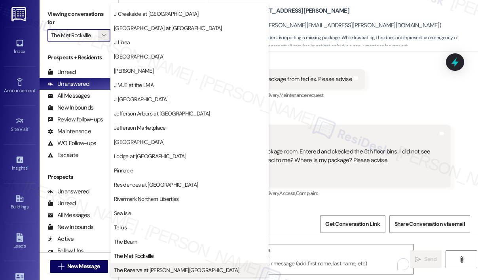
click at [149, 267] on span "The Reserve at [PERSON_NAME][GEOGRAPHIC_DATA]" at bounding box center [176, 270] width 125 height 8
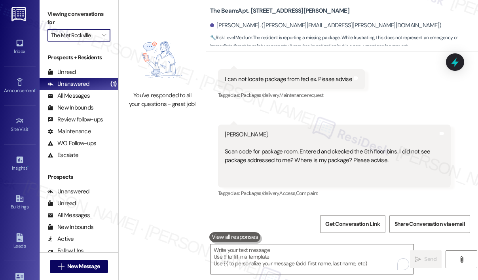
type input "The Reserve at [PERSON_NAME][GEOGRAPHIC_DATA]"
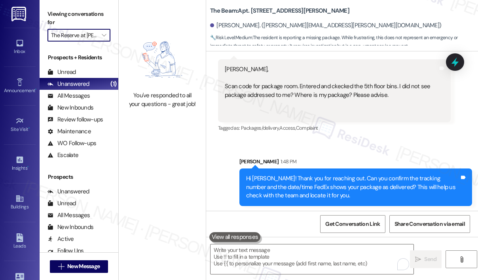
scroll to position [18581, 0]
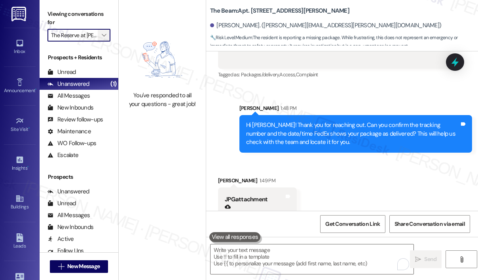
click at [104, 39] on span "" at bounding box center [104, 35] width 8 height 13
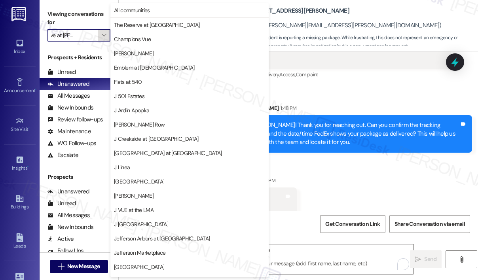
scroll to position [125, 0]
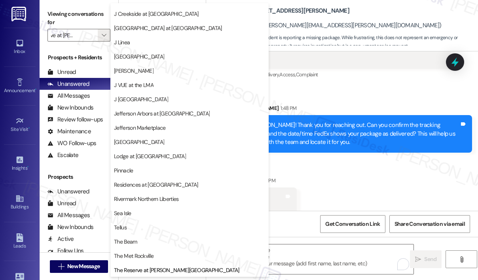
click at [369, 159] on div "Received via SMS Kristine Lawson 1:49 PM JPG attachment Download (Click to zoom…" at bounding box center [342, 261] width 272 height 204
